Goal: Information Seeking & Learning: Learn about a topic

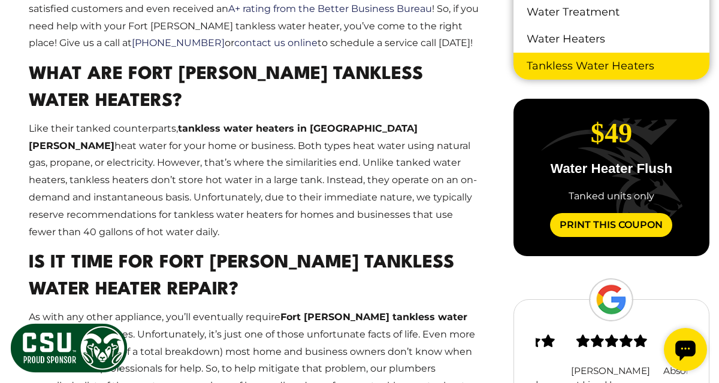
scroll to position [884, 0]
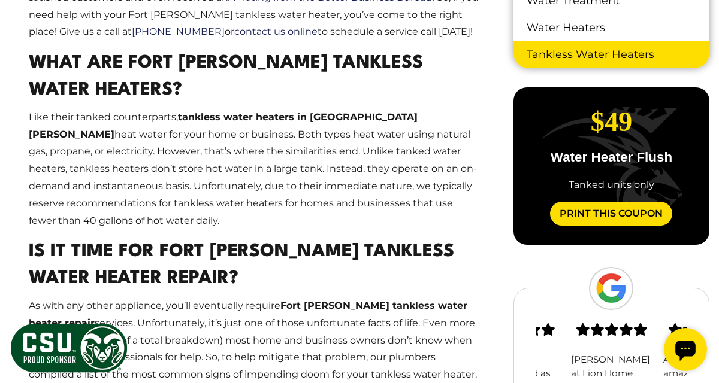
click at [614, 57] on link "Tankless Water Heaters" at bounding box center [611, 54] width 196 height 27
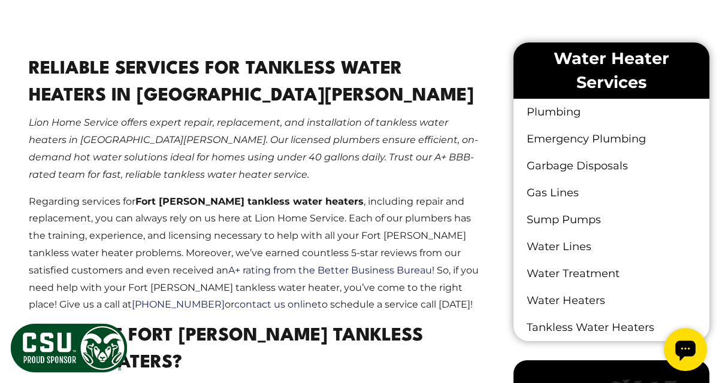
scroll to position [607, 0]
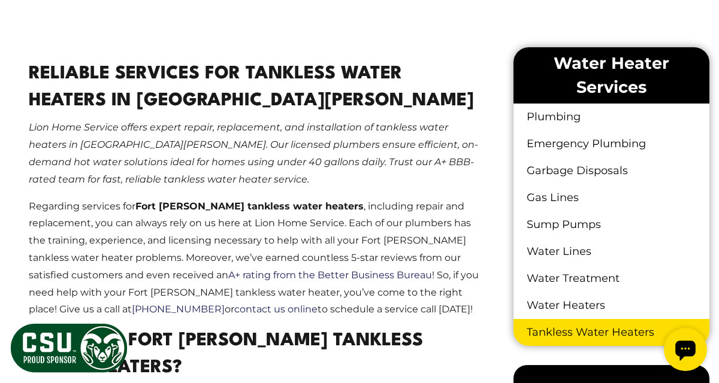
click at [564, 331] on link "Tankless Water Heaters" at bounding box center [611, 332] width 196 height 27
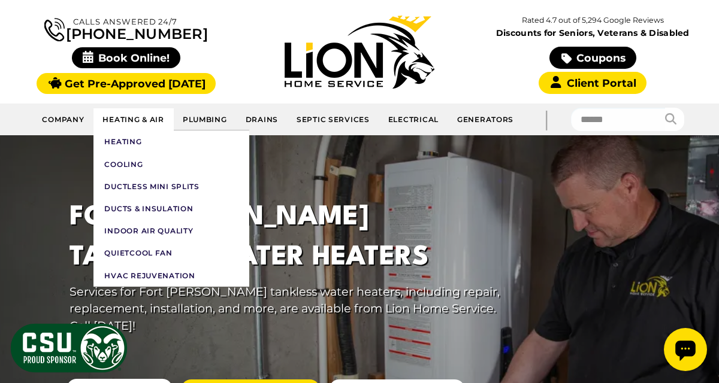
scroll to position [96, 0]
